Goal: Communication & Community: Participate in discussion

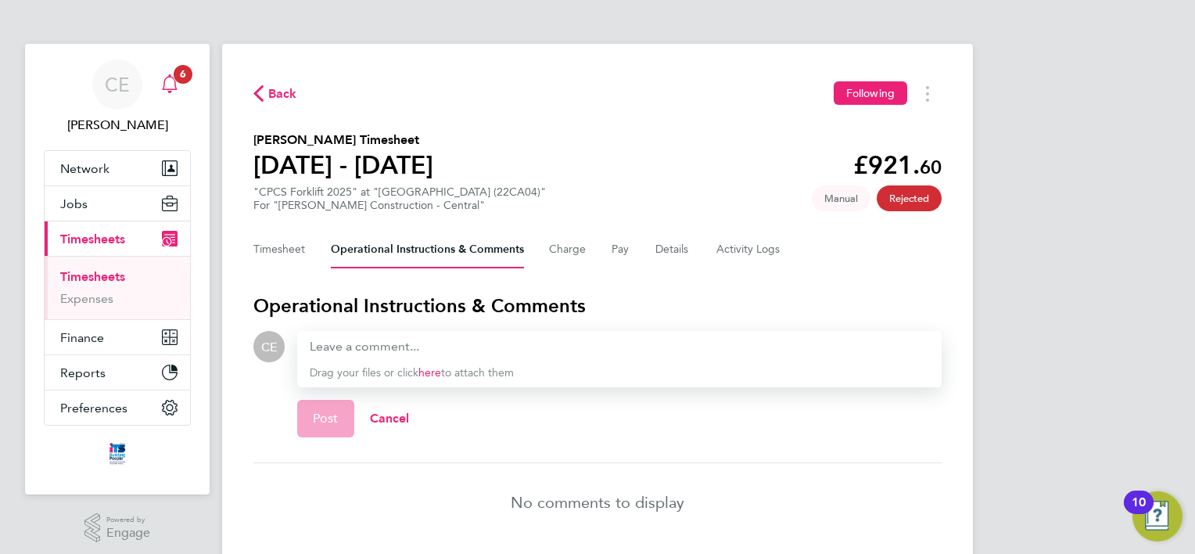
click at [169, 77] on icon "Main navigation" at bounding box center [169, 82] width 15 height 16
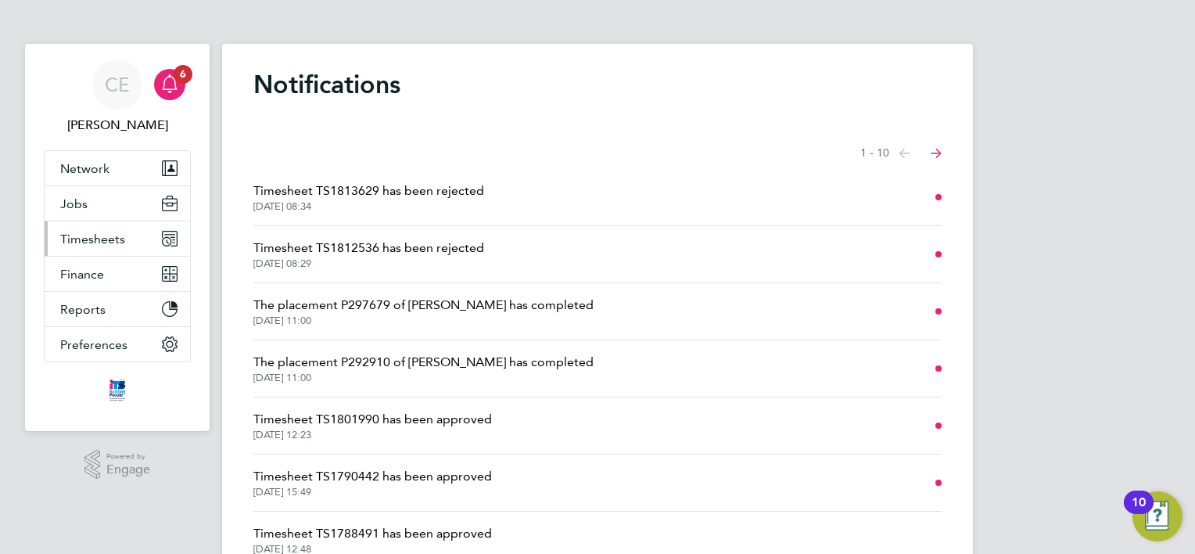
click at [95, 247] on button "Timesheets" at bounding box center [117, 238] width 145 height 34
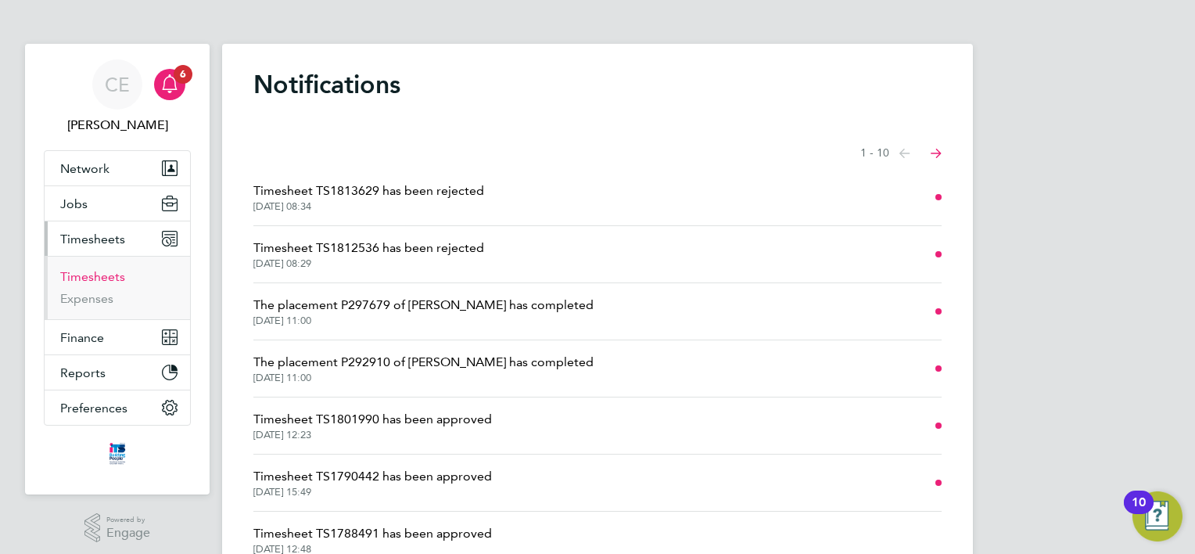
click at [108, 274] on link "Timesheets" at bounding box center [92, 276] width 65 height 15
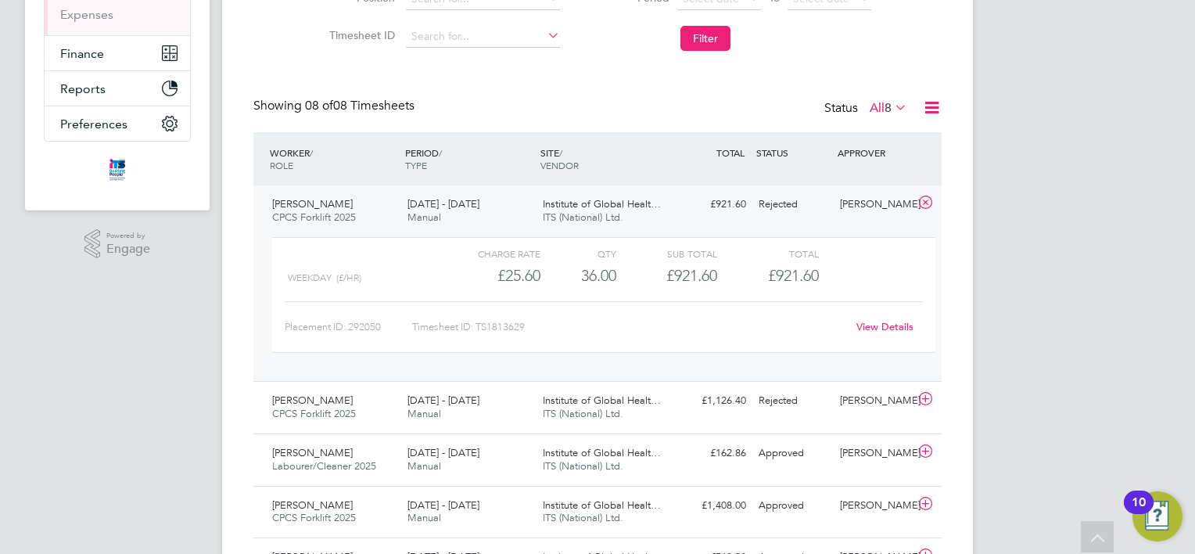
click at [884, 317] on div "View Details" at bounding box center [884, 326] width 77 height 25
click at [876, 322] on link "View Details" at bounding box center [884, 326] width 57 height 13
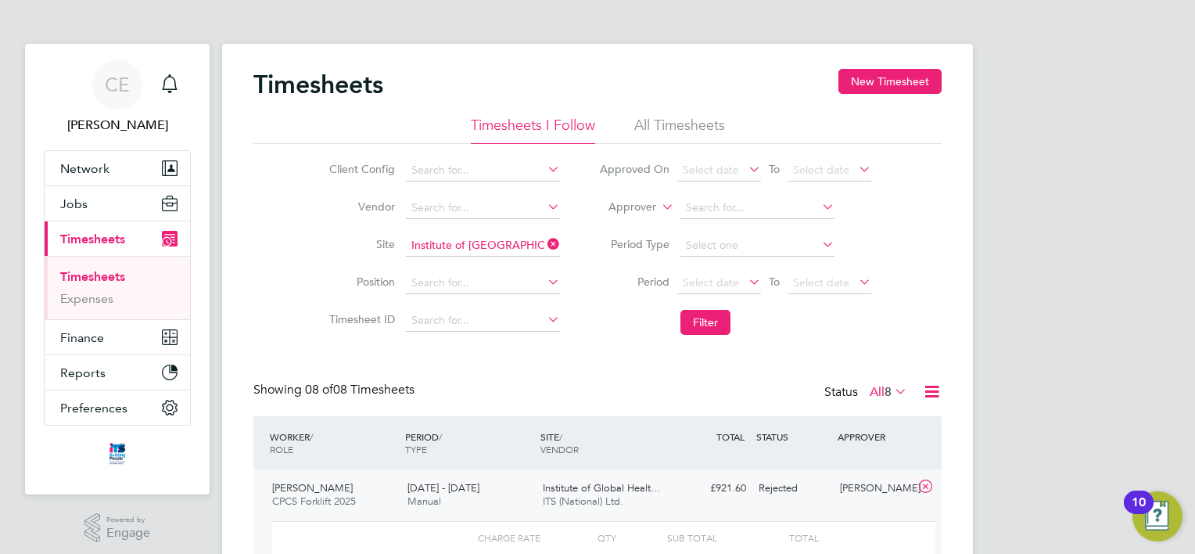
click at [461, 403] on div "Showing 08 of 08 Timesheets Status All 8" at bounding box center [597, 399] width 688 height 34
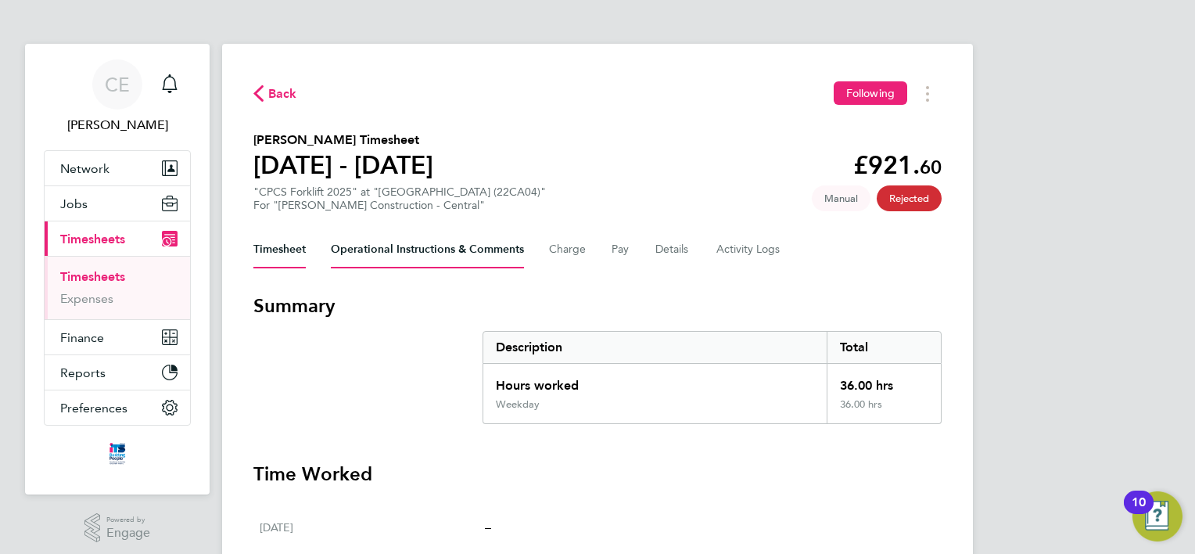
click at [471, 247] on Comments-tab "Operational Instructions & Comments" at bounding box center [427, 250] width 193 height 38
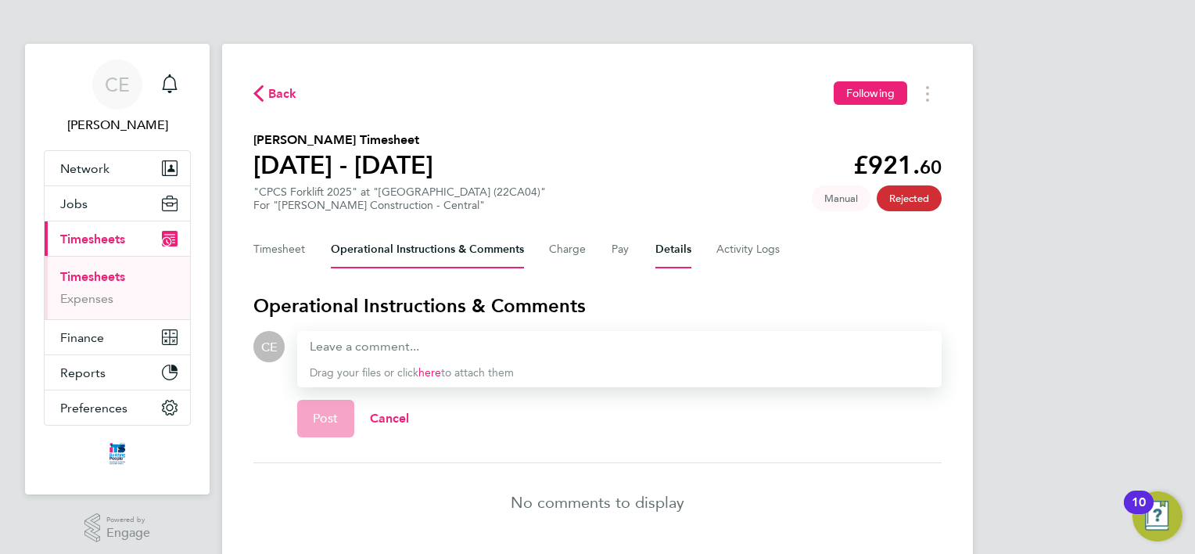
click at [679, 247] on button "Details" at bounding box center [673, 250] width 36 height 38
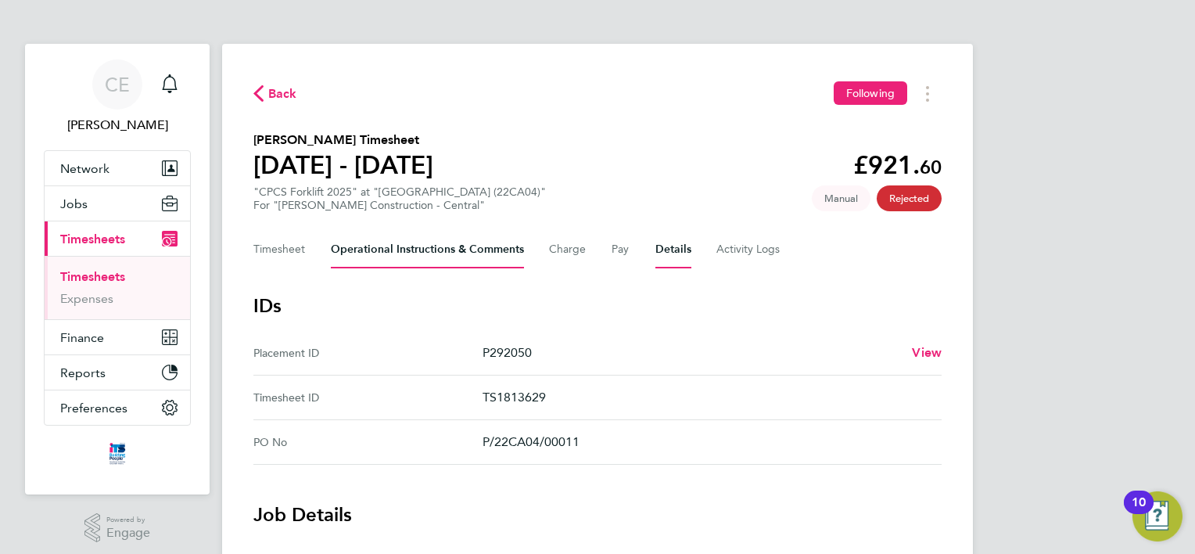
click at [353, 249] on Comments-tab "Operational Instructions & Comments" at bounding box center [427, 250] width 193 height 38
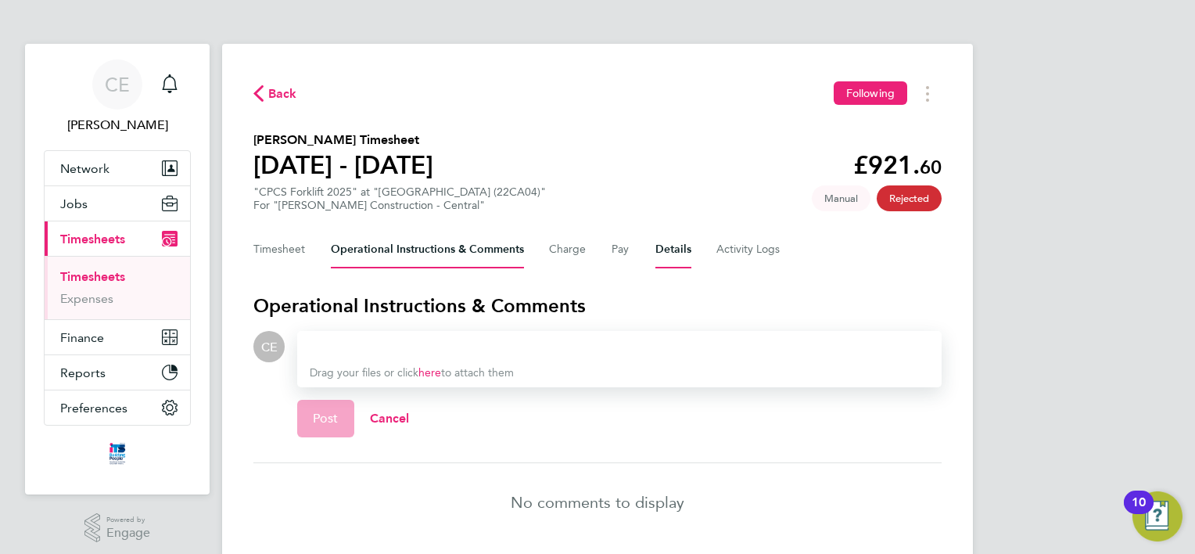
click at [672, 252] on button "Details" at bounding box center [673, 250] width 36 height 38
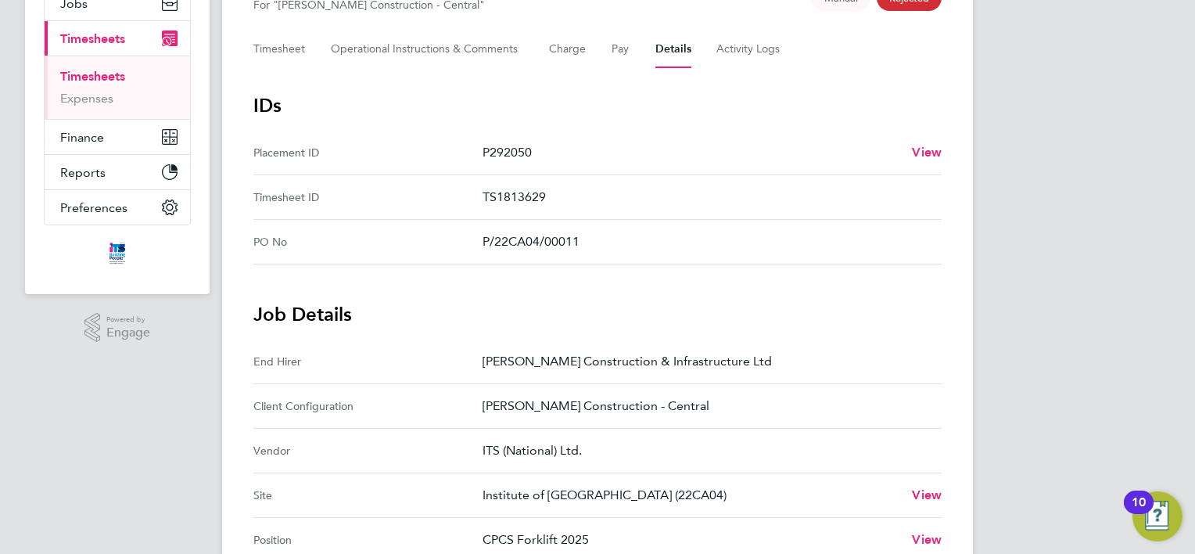
scroll to position [119, 0]
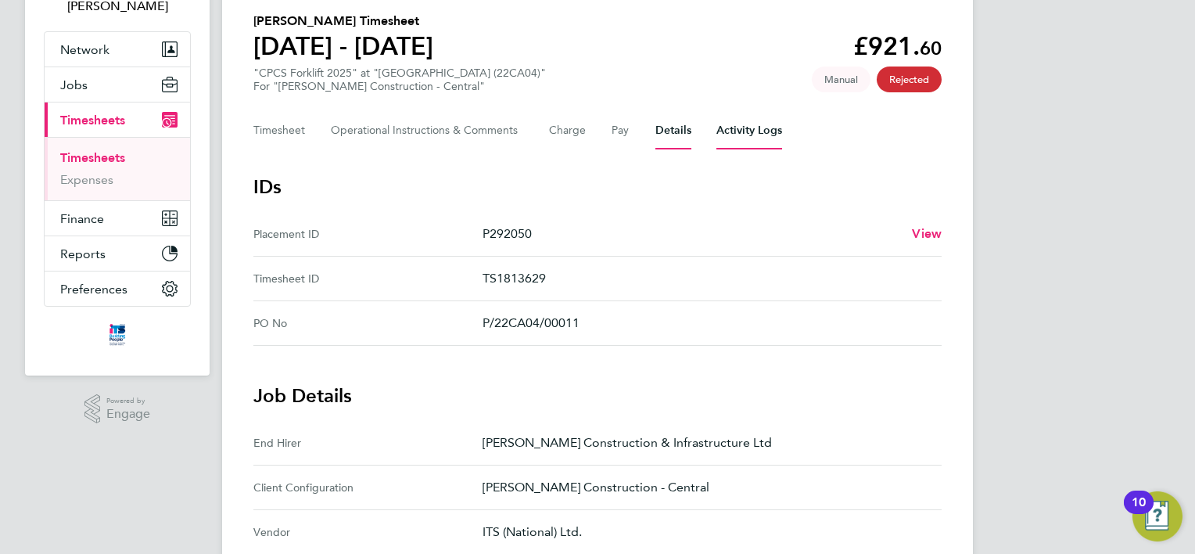
click at [745, 138] on Logs-tab "Activity Logs" at bounding box center [749, 131] width 66 height 38
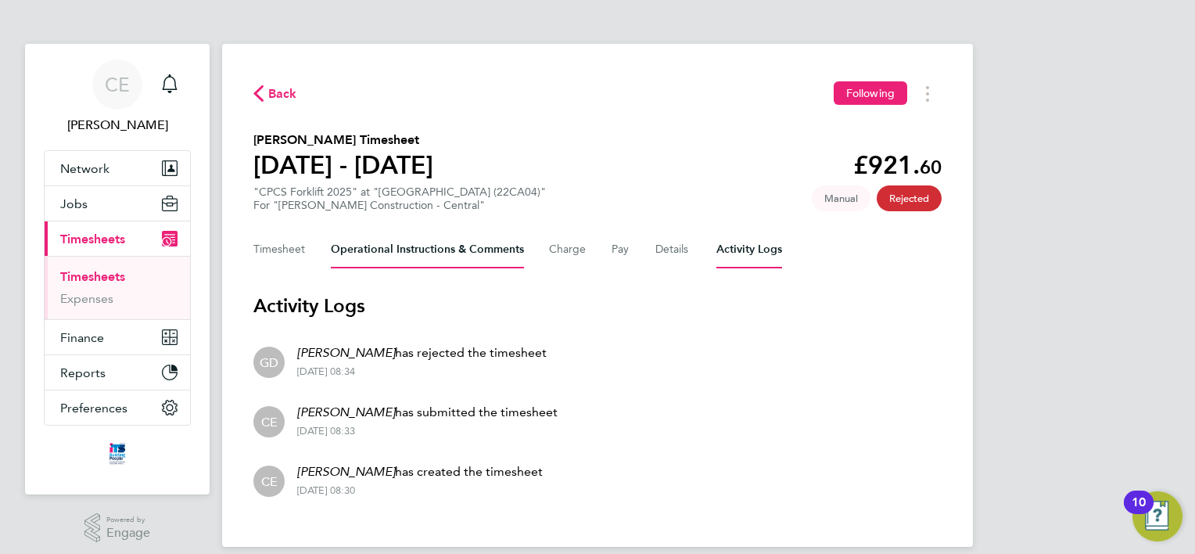
click at [482, 260] on Comments-tab "Operational Instructions & Comments" at bounding box center [427, 250] width 193 height 38
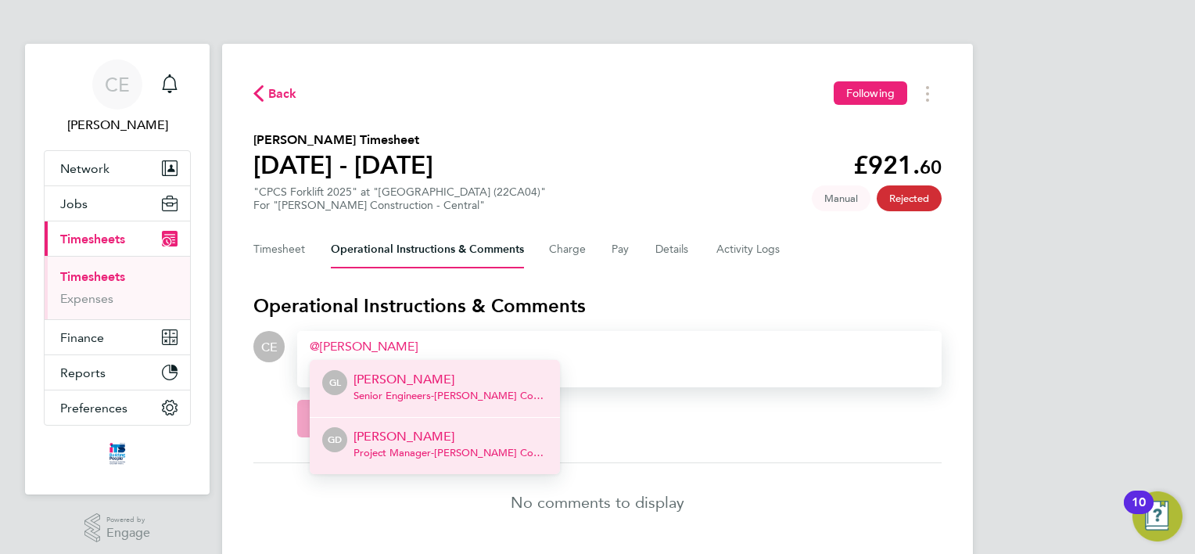
click at [396, 444] on p "[PERSON_NAME]" at bounding box center [450, 436] width 194 height 19
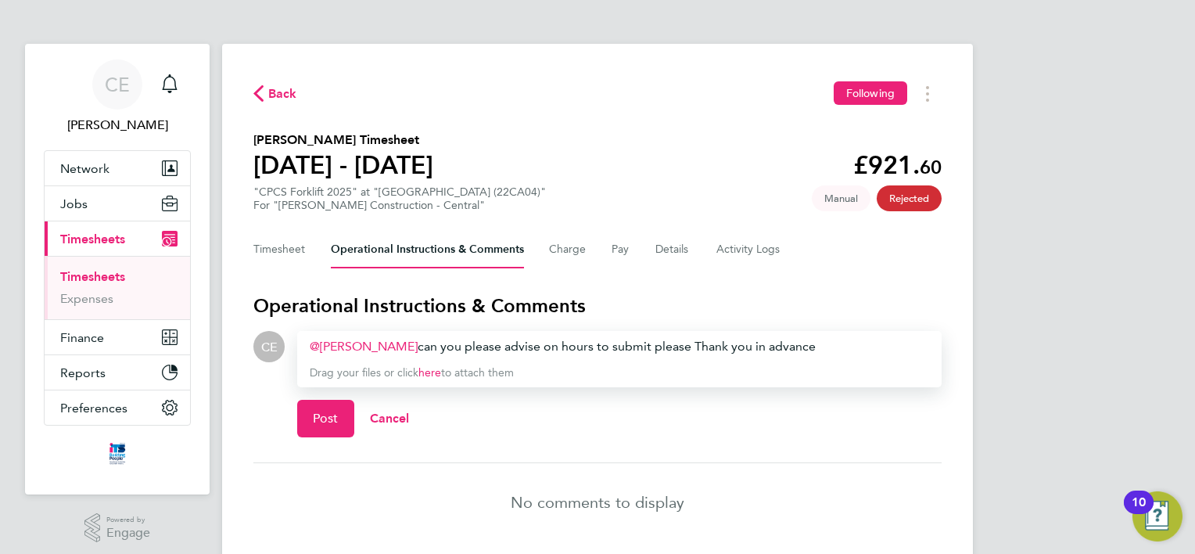
scroll to position [50, 0]
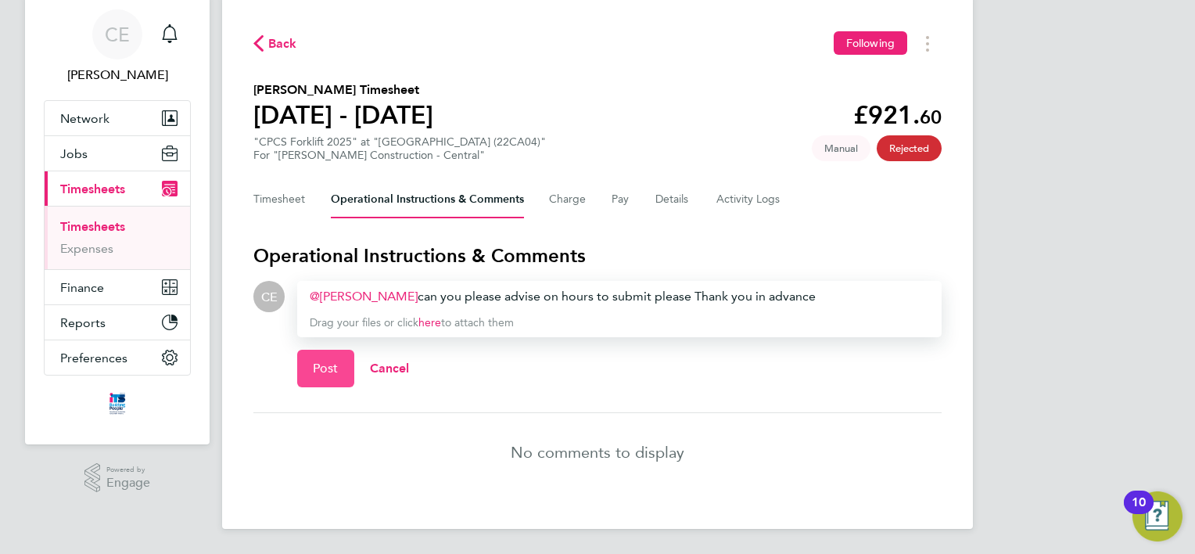
click at [318, 372] on span "Post" at bounding box center [326, 368] width 26 height 16
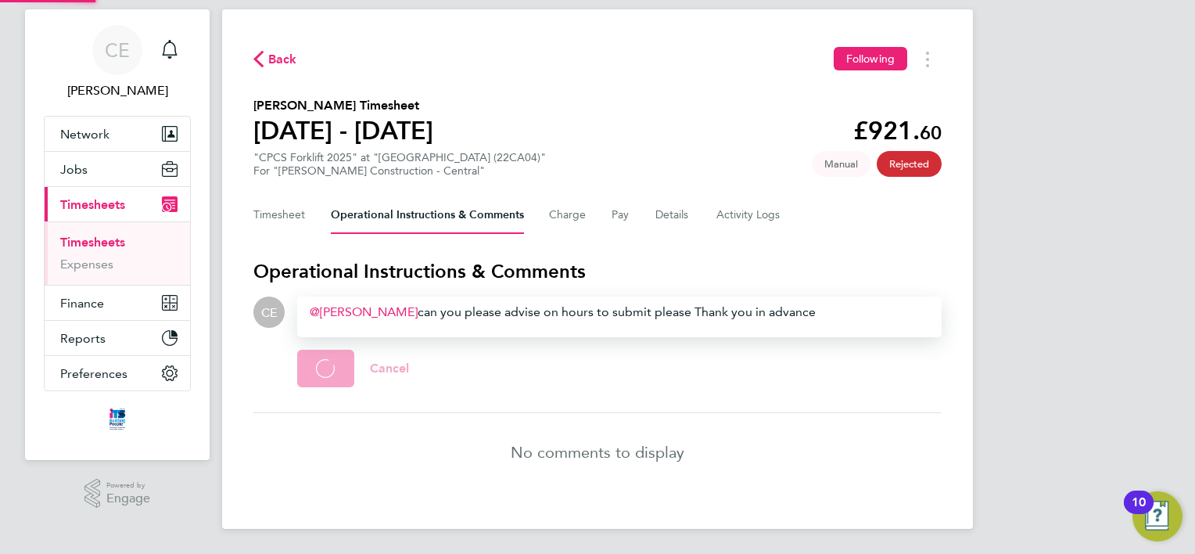
scroll to position [6, 0]
